Goal: Transaction & Acquisition: Purchase product/service

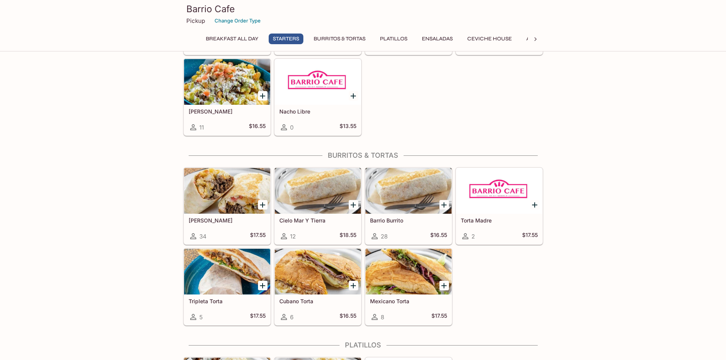
scroll to position [305, 0]
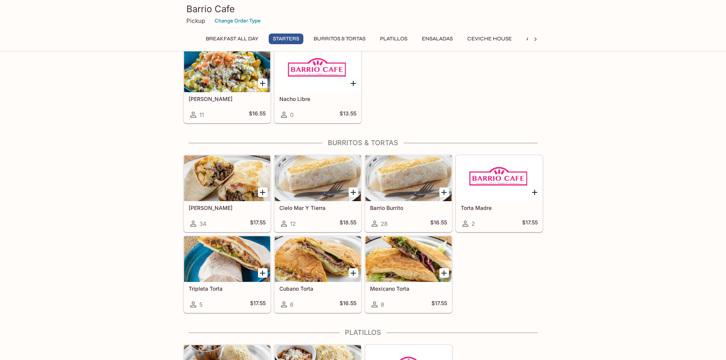
click at [317, 179] on div at bounding box center [318, 178] width 86 height 46
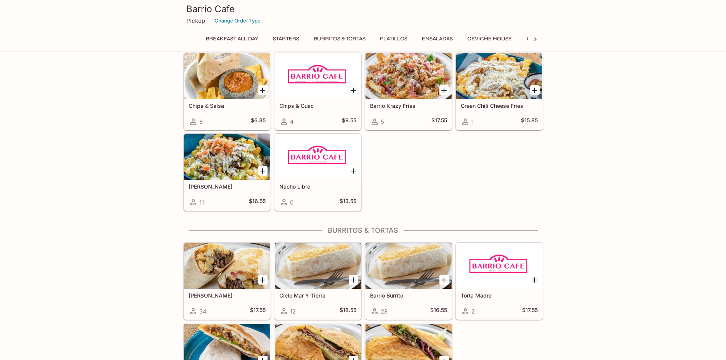
scroll to position [231, 0]
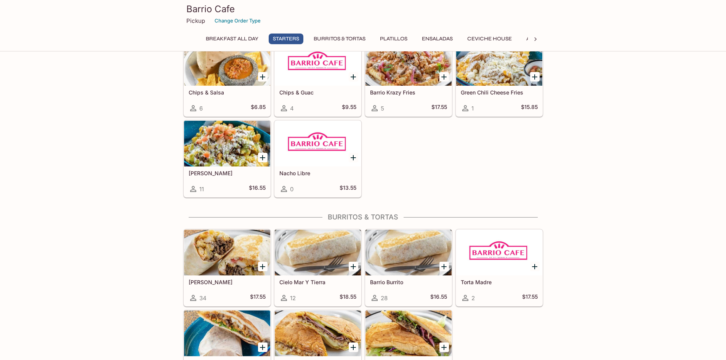
click at [405, 252] on div at bounding box center [408, 253] width 86 height 46
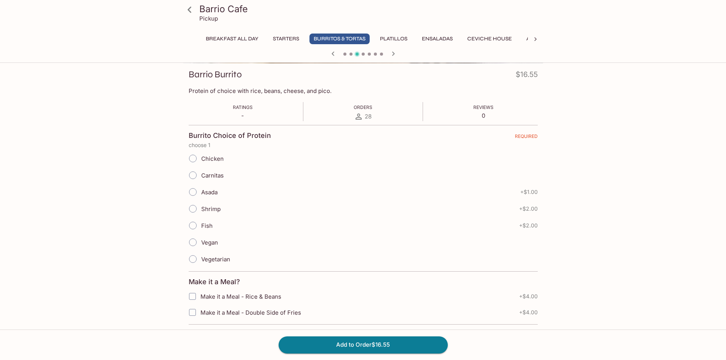
scroll to position [114, 0]
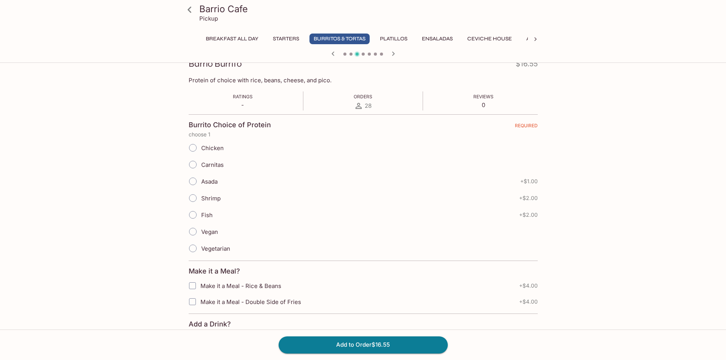
click at [193, 180] on input "Asada" at bounding box center [193, 181] width 16 height 16
radio input "true"
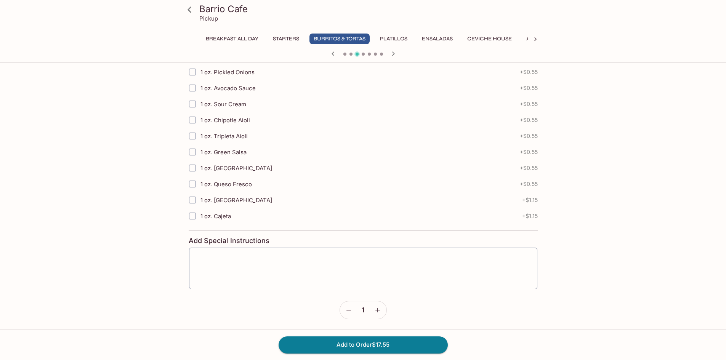
scroll to position [723, 0]
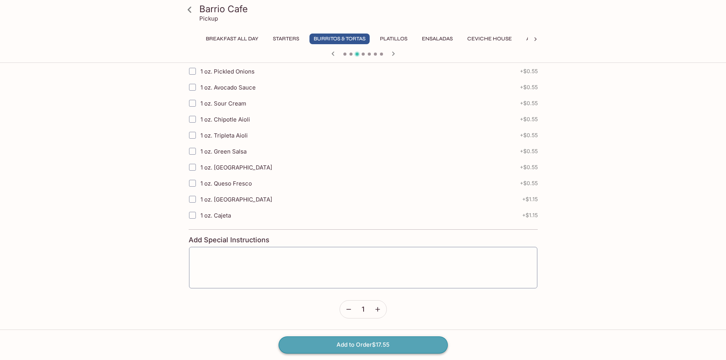
click at [303, 348] on button "Add to Order $17.55" at bounding box center [363, 344] width 169 height 17
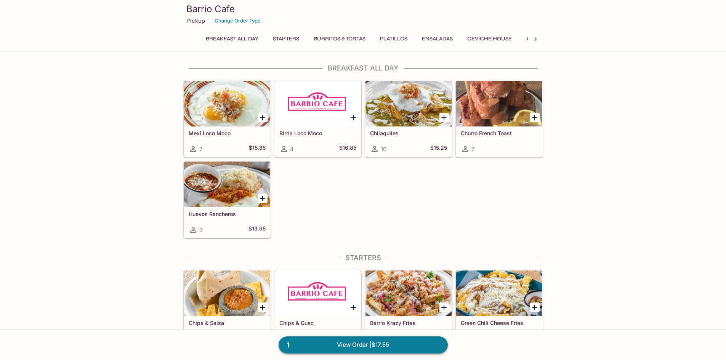
click at [303, 348] on link "1 View Order | $17.55" at bounding box center [363, 344] width 169 height 17
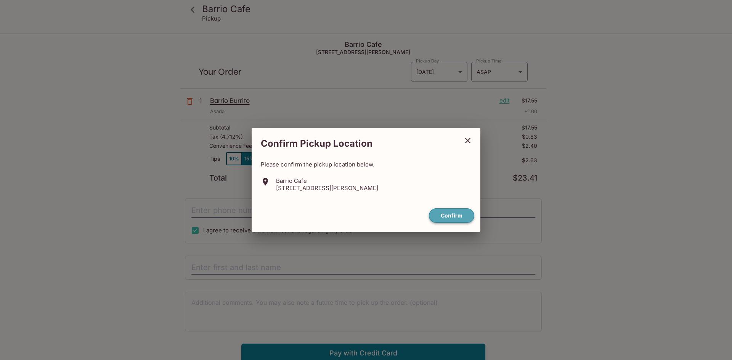
click at [443, 216] on button "Confirm" at bounding box center [451, 215] width 45 height 15
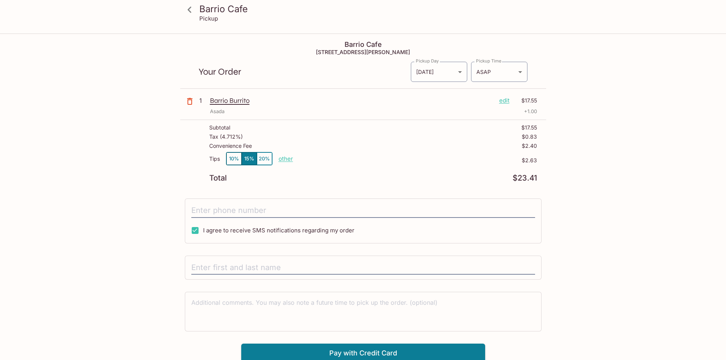
click at [195, 228] on input "I agree to receive SMS notifications regarding my order" at bounding box center [194, 230] width 15 height 15
click at [200, 219] on div "I agree to receive SMS notifications regarding my order" at bounding box center [363, 221] width 357 height 45
click at [201, 213] on input "tel" at bounding box center [363, 210] width 344 height 14
click at [196, 231] on input "I agree to receive SMS notifications regarding my order" at bounding box center [194, 230] width 15 height 15
checkbox input "true"
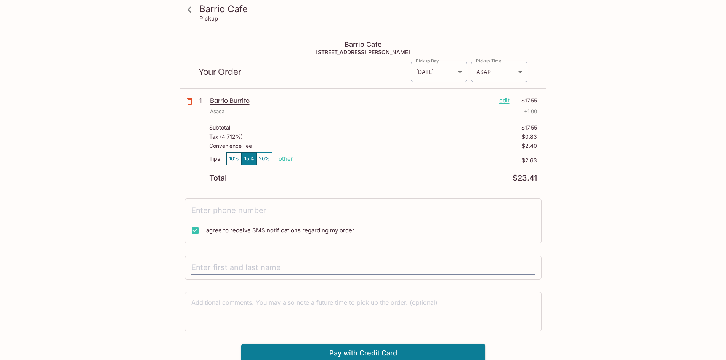
click at [201, 212] on input "tel" at bounding box center [363, 210] width 344 height 14
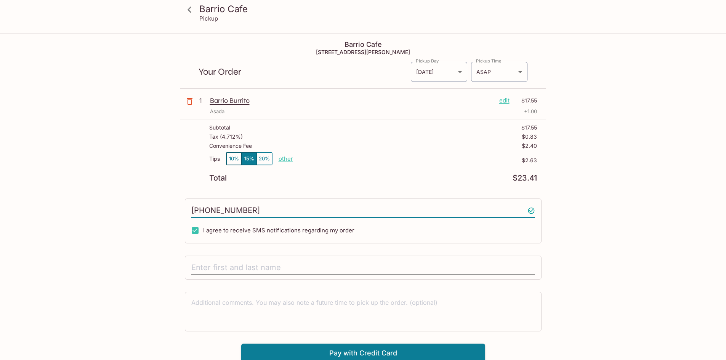
type input "[PHONE_NUMBER]"
click at [212, 262] on input "text" at bounding box center [363, 268] width 344 height 14
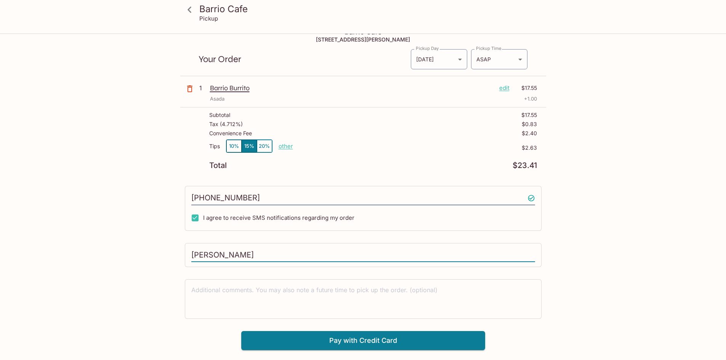
scroll to position [34, 0]
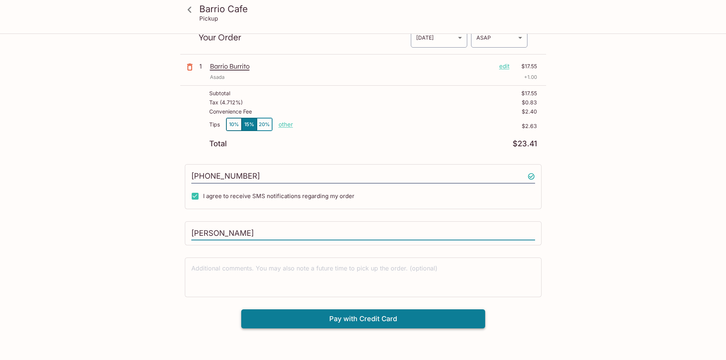
type input "[PERSON_NAME]"
click at [429, 316] on button "Pay with Credit Card" at bounding box center [363, 318] width 244 height 19
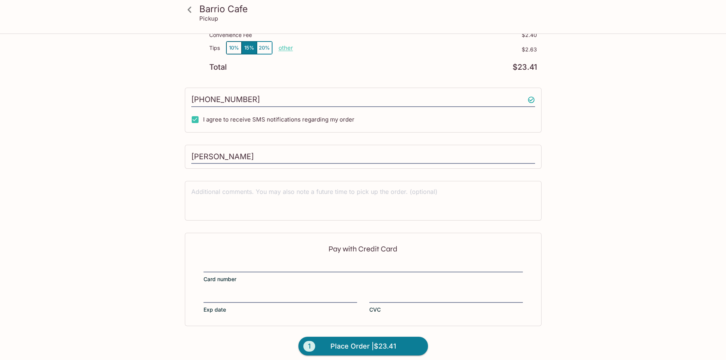
scroll to position [117, 0]
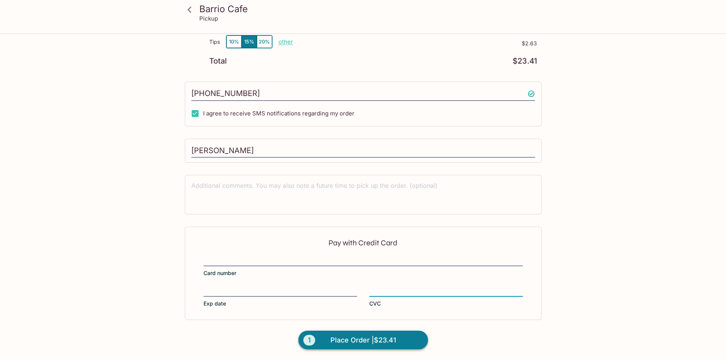
click at [338, 344] on span "Place Order | $23.41" at bounding box center [363, 340] width 66 height 12
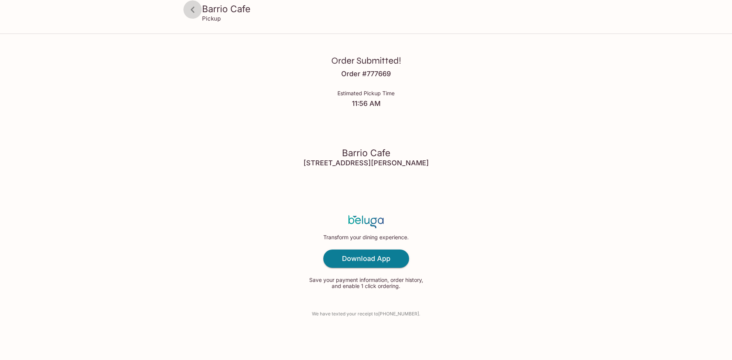
click at [192, 8] on icon at bounding box center [193, 9] width 4 height 6
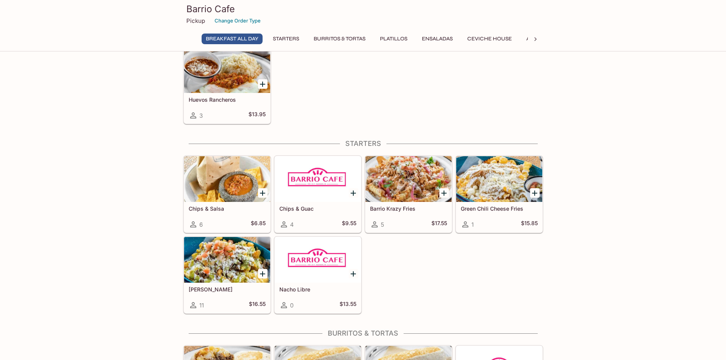
scroll to position [343, 0]
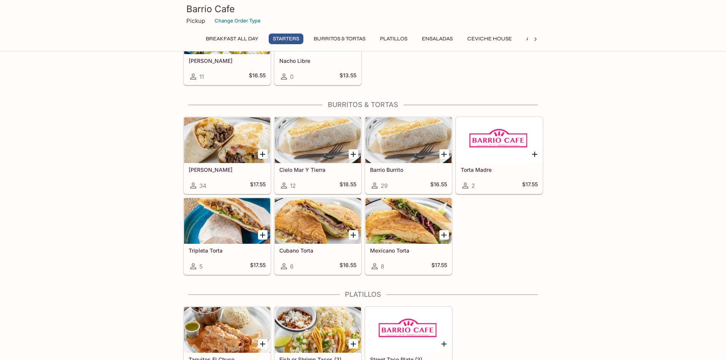
click at [367, 150] on div at bounding box center [408, 140] width 86 height 46
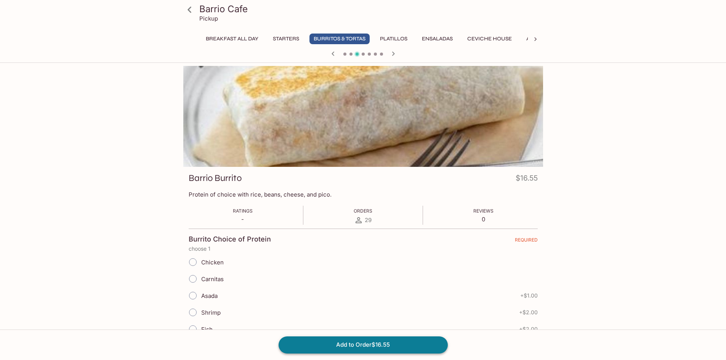
click at [327, 343] on button "Add to Order $16.55" at bounding box center [363, 344] width 169 height 17
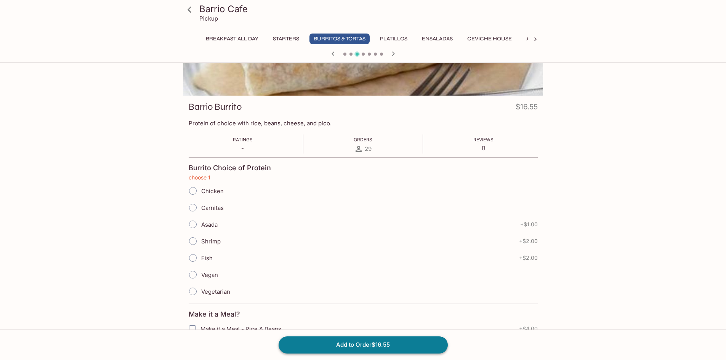
scroll to position [85, 0]
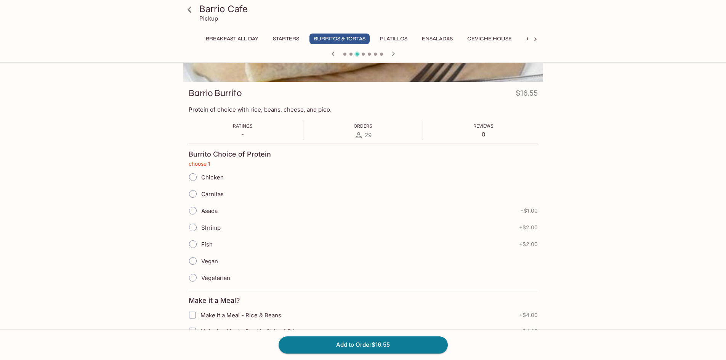
click at [204, 175] on span "Chicken" at bounding box center [212, 177] width 22 height 7
click at [201, 175] on input "Chicken" at bounding box center [193, 177] width 16 height 16
radio input "true"
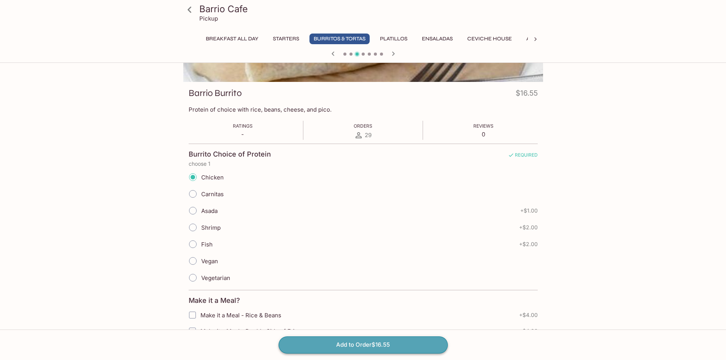
click at [307, 340] on button "Add to Order $16.55" at bounding box center [363, 344] width 169 height 17
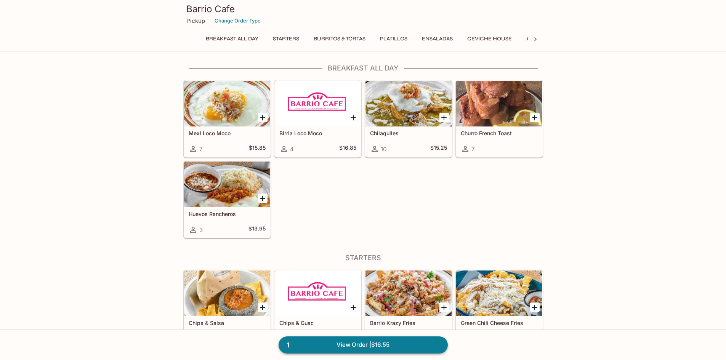
click at [323, 346] on link "1 View Order | $16.55" at bounding box center [363, 344] width 169 height 17
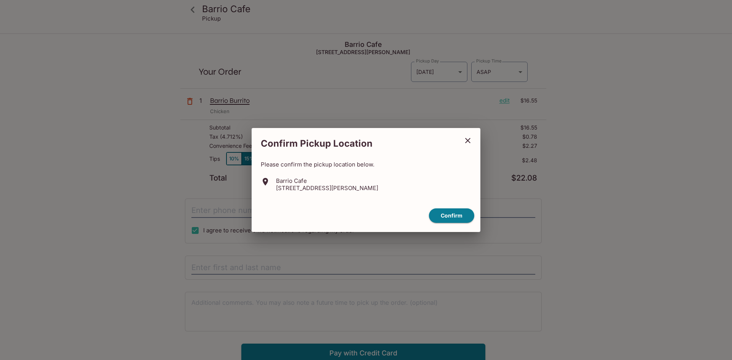
click at [468, 137] on icon "close" at bounding box center [467, 140] width 9 height 9
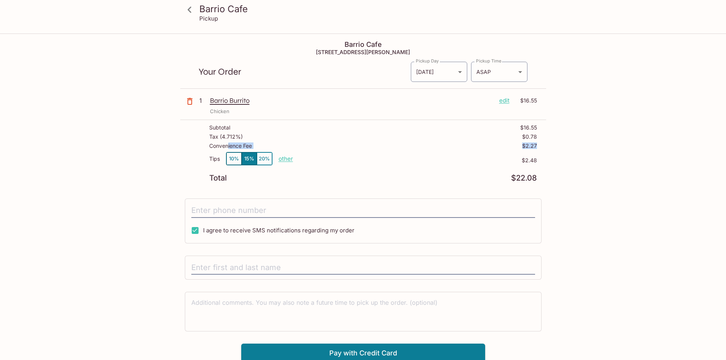
drag, startPoint x: 227, startPoint y: 146, endPoint x: 553, endPoint y: 149, distance: 326.2
click at [553, 149] on div "Barrio Cafe [GEOGRAPHIC_DATA] [STREET_ADDRESS] Your Order Pickup Day [DATE] [DA…" at bounding box center [363, 198] width 488 height 328
drag, startPoint x: 542, startPoint y: 161, endPoint x: 145, endPoint y: 122, distance: 398.9
click at [145, 122] on div "Barrio Cafe [GEOGRAPHIC_DATA] [STREET_ADDRESS] Your Order Pickup Day [DATE] [DA…" at bounding box center [363, 198] width 488 height 328
click at [159, 148] on div "Barrio Cafe [GEOGRAPHIC_DATA] [STREET_ADDRESS] Your Order Pickup Day [DATE] [DA…" at bounding box center [363, 198] width 488 height 328
